Goal: Find specific page/section: Find specific page/section

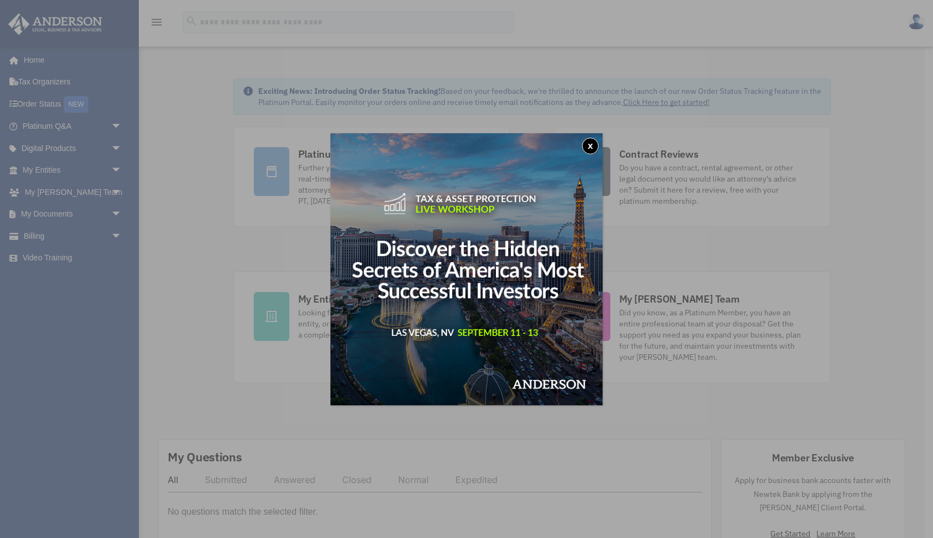
click at [593, 144] on button "x" at bounding box center [590, 146] width 17 height 17
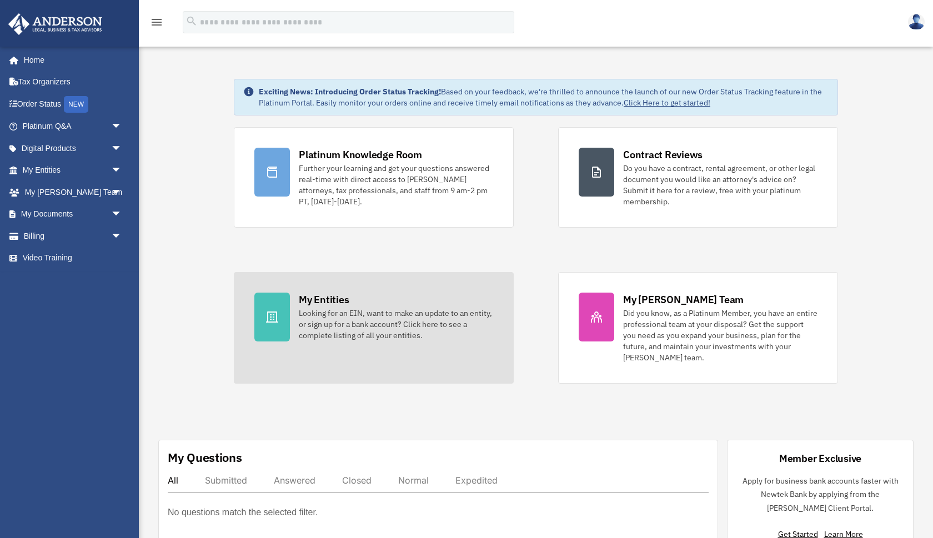
click at [344, 303] on div "My Entities" at bounding box center [324, 300] width 50 height 14
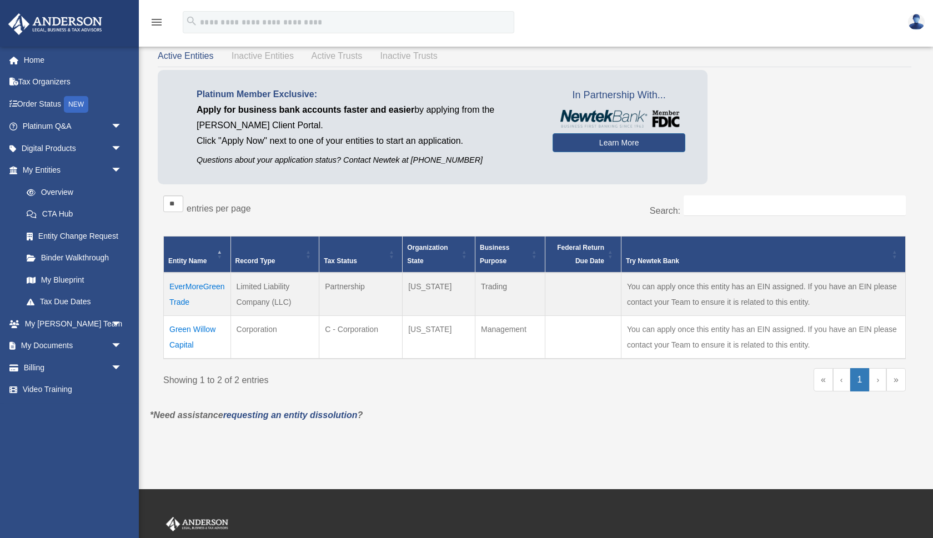
scroll to position [44, 0]
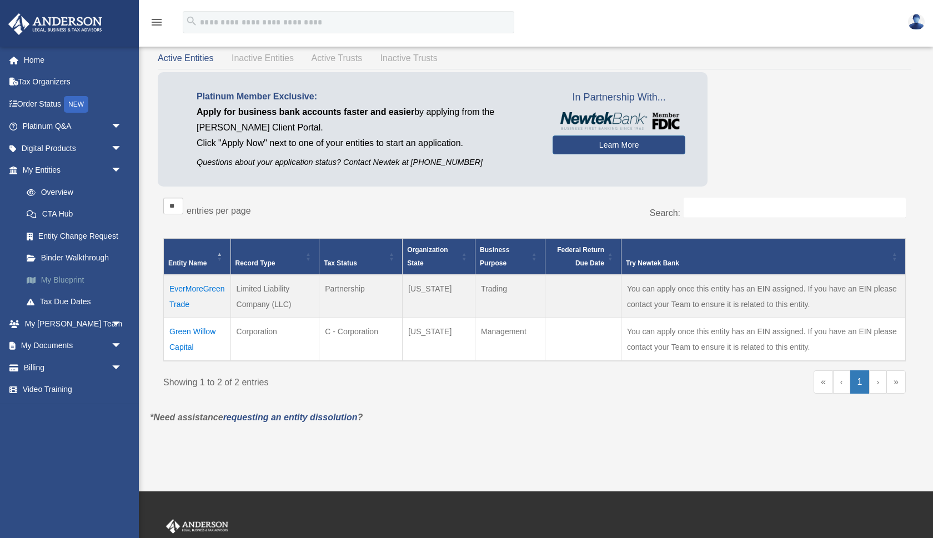
click at [76, 279] on link "My Blueprint" at bounding box center [77, 280] width 123 height 22
